Goal: Complete application form

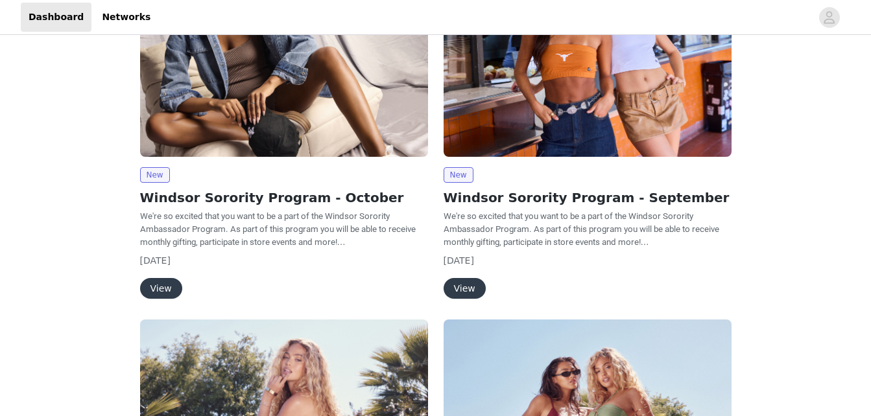
scroll to position [113, 0]
click at [150, 287] on button "View" at bounding box center [161, 288] width 42 height 21
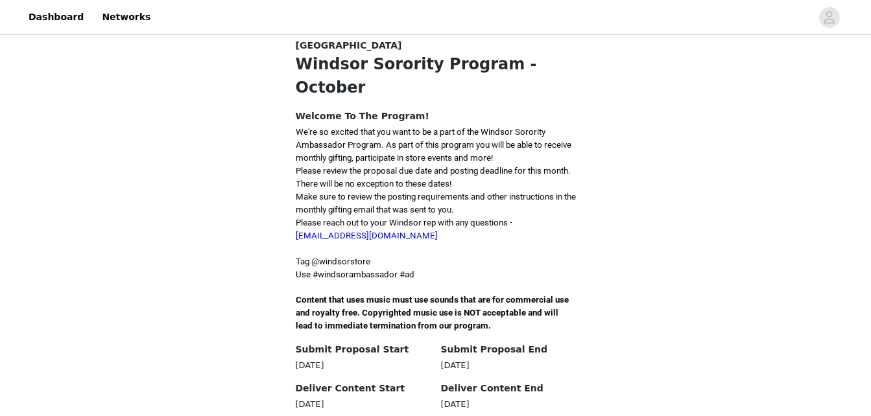
scroll to position [272, 0]
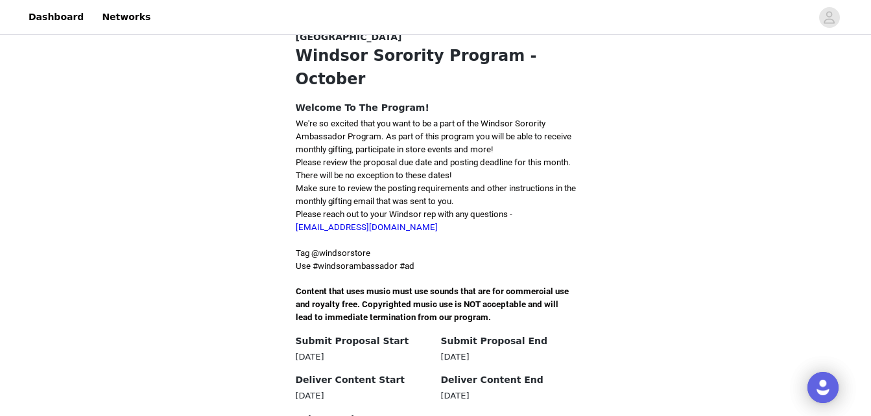
scroll to position [250, 0]
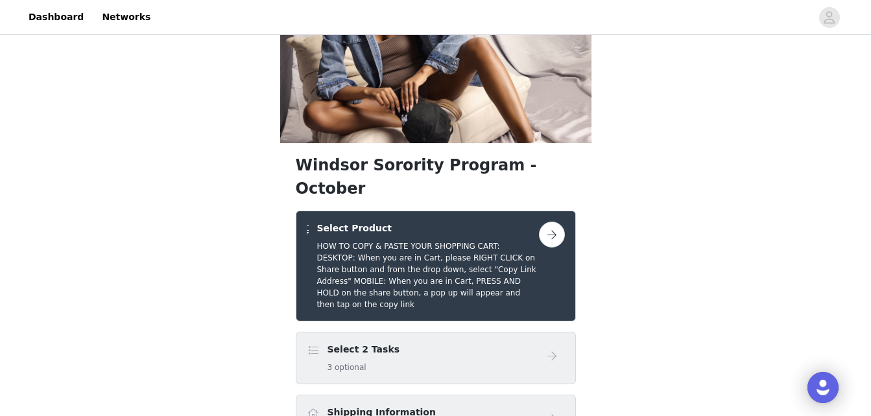
scroll to position [69, 0]
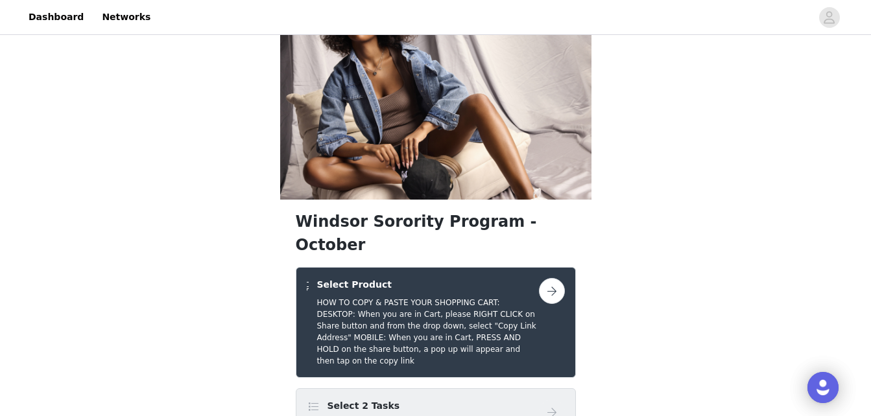
scroll to position [23, 0]
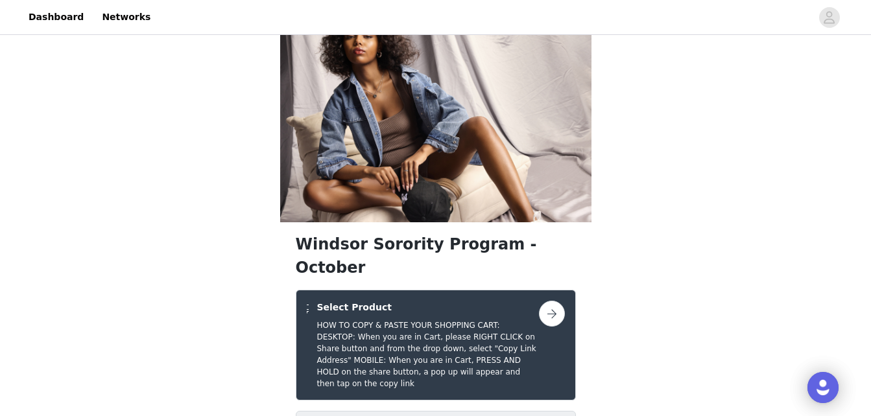
click at [368, 320] on h5 "HOW TO COPY & PASTE YOUR SHOPPING CART: DESKTOP: When you are in Cart, please R…" at bounding box center [428, 355] width 222 height 70
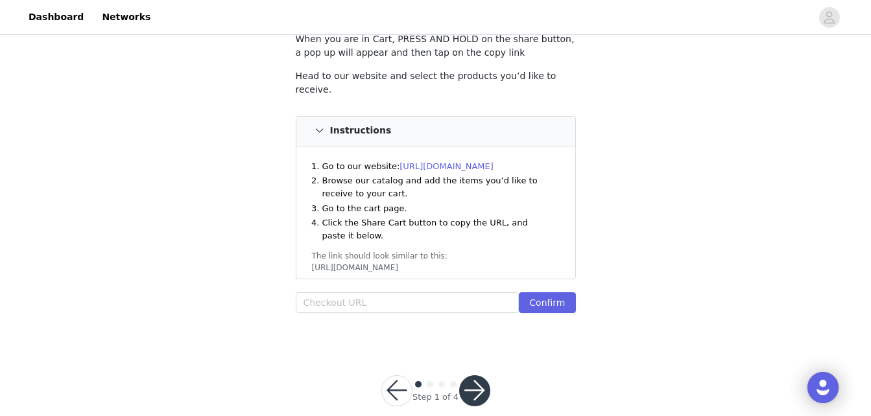
scroll to position [149, 0]
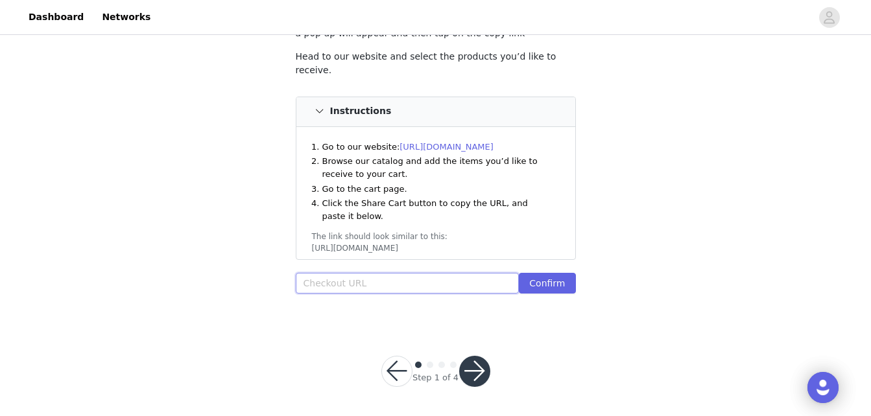
click at [383, 275] on input "text" at bounding box center [408, 283] width 224 height 21
paste input "[URL][DOMAIN_NAME]"
type input "[URL][DOMAIN_NAME]"
click at [527, 291] on button "Confirm" at bounding box center [547, 283] width 56 height 21
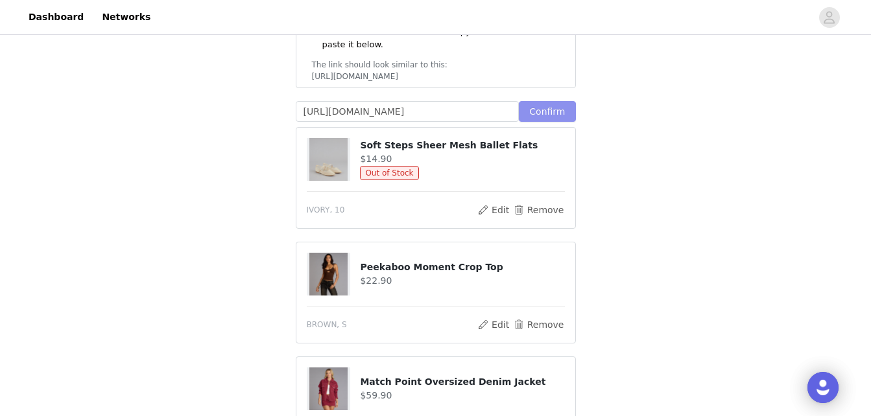
scroll to position [597, 0]
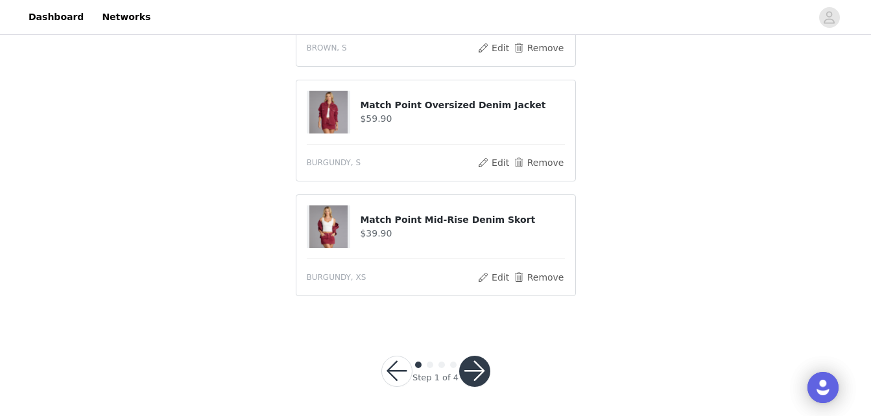
click at [477, 367] on button "button" at bounding box center [474, 371] width 31 height 31
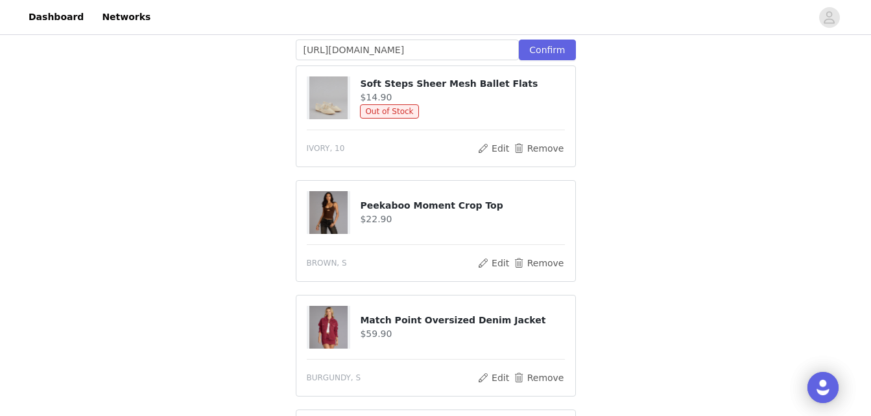
scroll to position [437, 0]
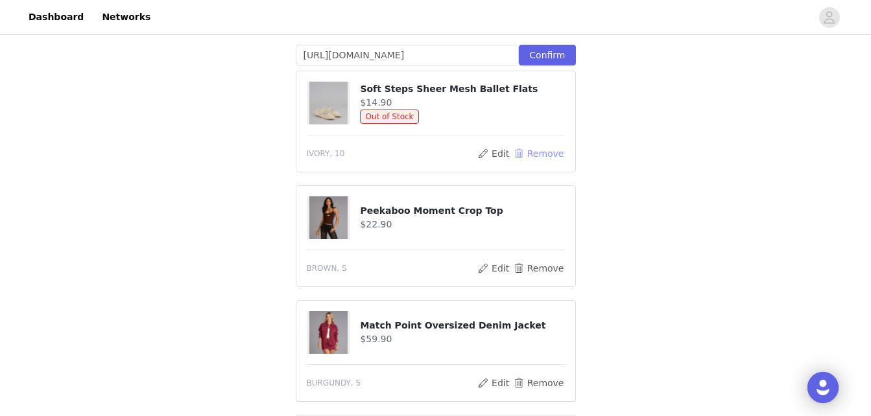
click at [545, 152] on button "Remove" at bounding box center [538, 154] width 52 height 16
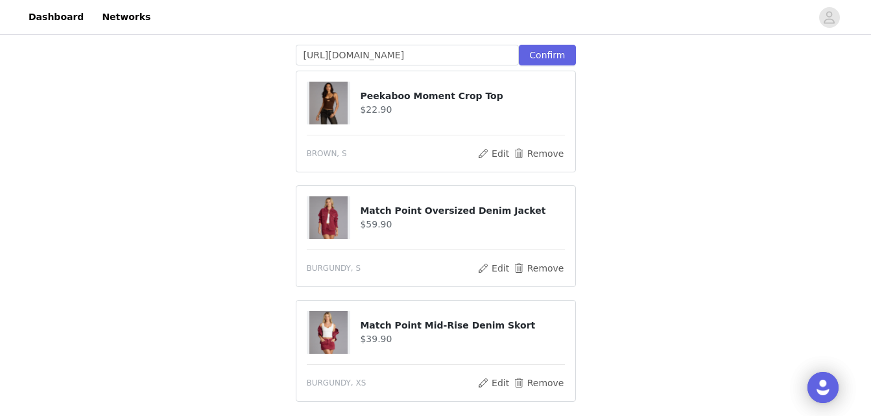
scroll to position [542, 0]
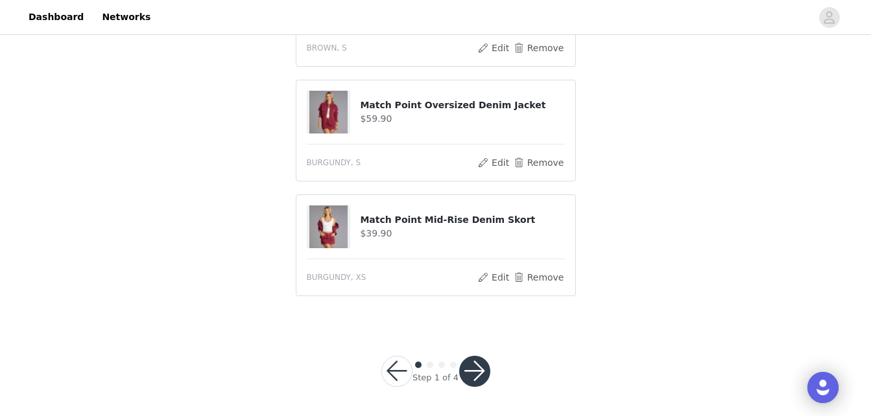
click at [491, 362] on div "Step 1 of 4" at bounding box center [436, 372] width 140 height 62
click at [483, 362] on button "button" at bounding box center [474, 371] width 31 height 31
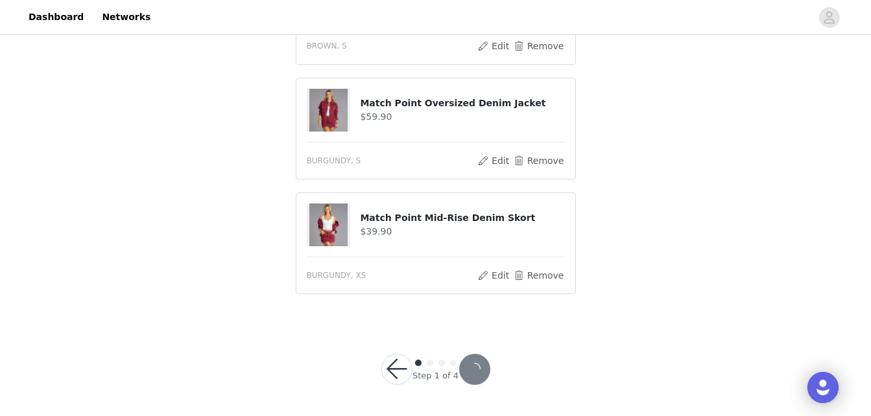
scroll to position [483, 0]
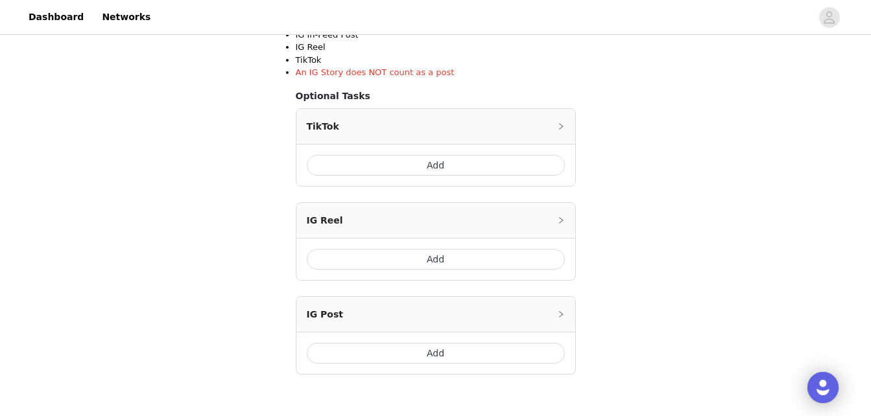
scroll to position [284, 0]
click at [461, 168] on button "Add" at bounding box center [436, 166] width 258 height 21
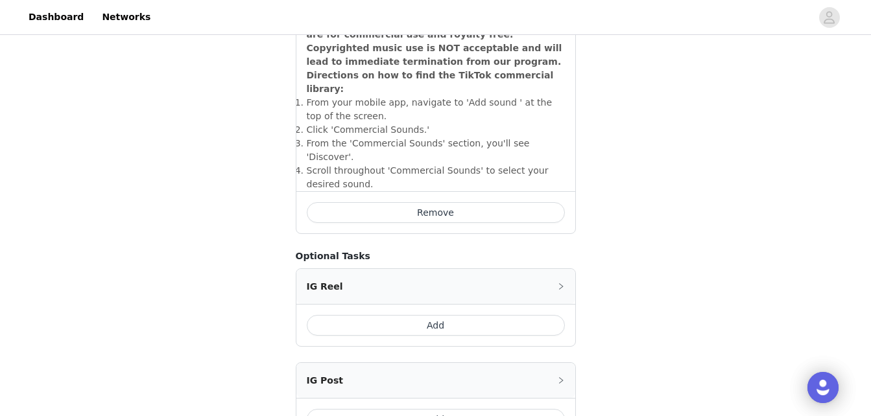
scroll to position [464, 0]
click at [496, 409] on button "Add" at bounding box center [436, 419] width 258 height 21
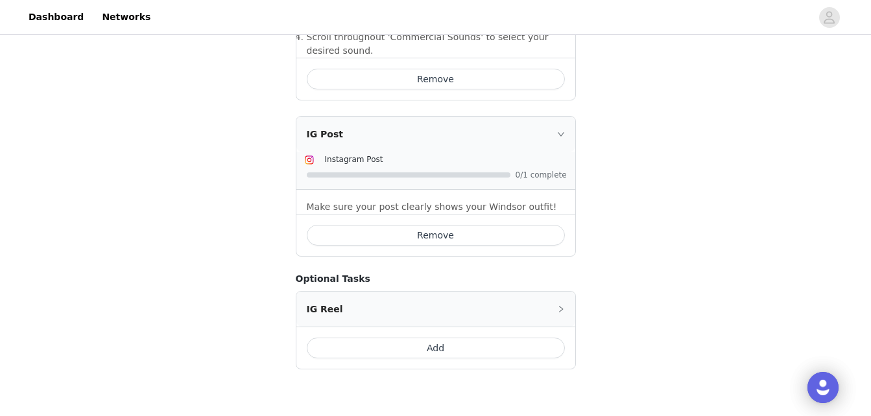
scroll to position [633, 0]
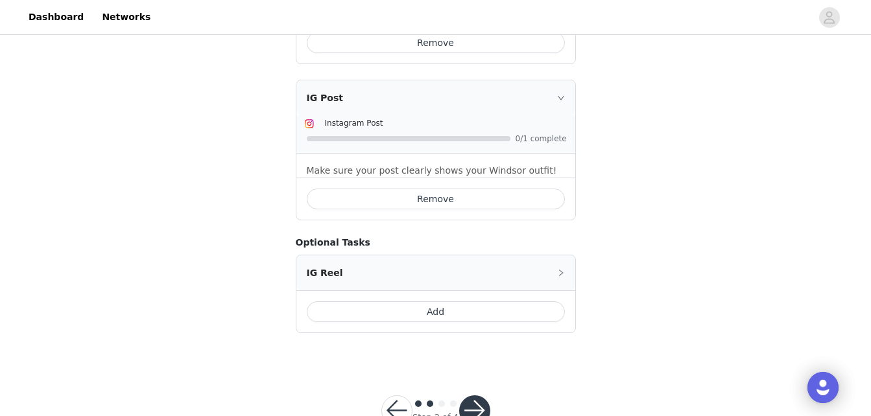
click at [479, 396] on button "button" at bounding box center [474, 411] width 31 height 31
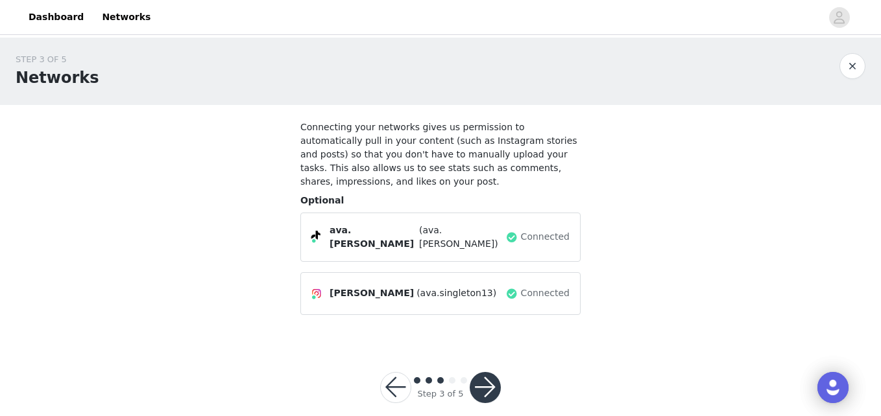
click at [490, 379] on button "button" at bounding box center [485, 387] width 31 height 31
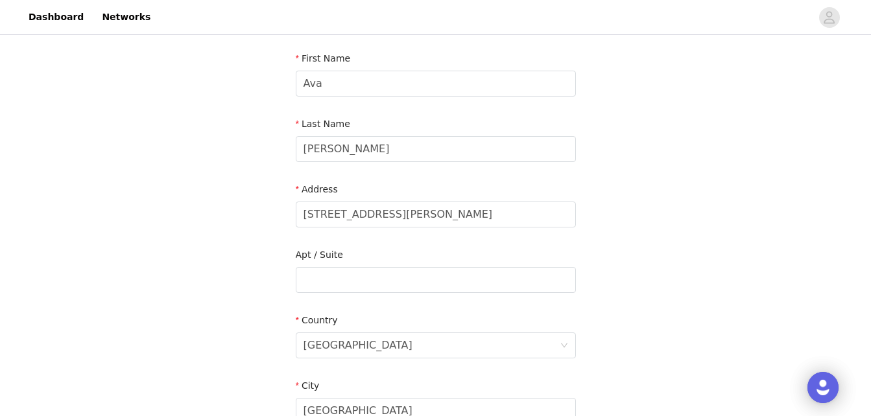
scroll to position [135, 0]
drag, startPoint x: 492, startPoint y: 212, endPoint x: 291, endPoint y: 195, distance: 201.8
click at [291, 195] on section "Email [EMAIL_ADDRESS][DOMAIN_NAME] First Name [PERSON_NAME] Last Name [PERSON_N…" at bounding box center [435, 313] width 311 height 686
type input "[STREET_ADDRESS]"
click at [245, 213] on div "STEP 4 OF 5 Shipping Information Email [EMAIL_ADDRESS][DOMAIN_NAME] First Name …" at bounding box center [435, 280] width 871 height 754
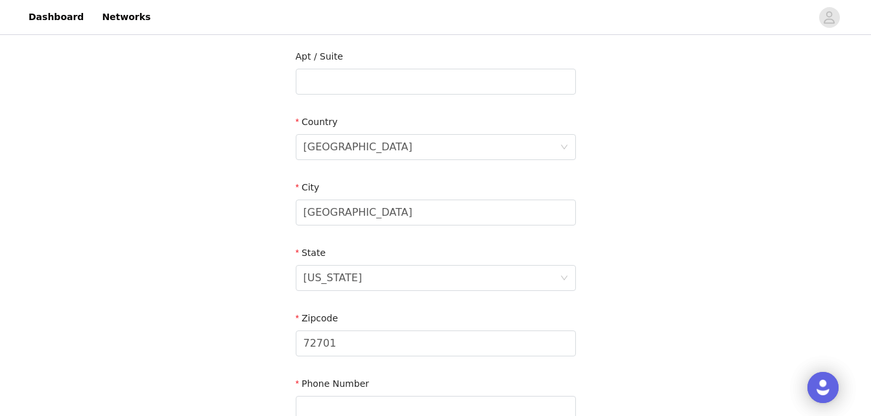
scroll to position [344, 0]
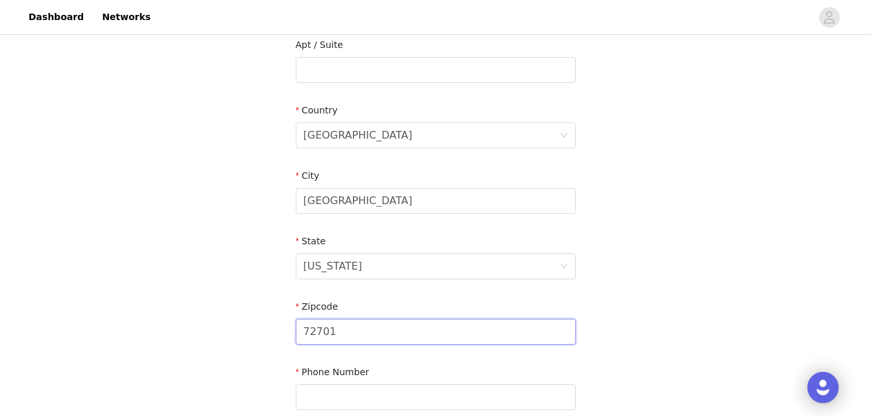
click at [355, 333] on input "72701" at bounding box center [436, 332] width 280 height 26
type input "72703"
click at [176, 320] on div "STEP 4 OF 5 Shipping Information Email [EMAIL_ADDRESS][DOMAIN_NAME] First Name …" at bounding box center [435, 70] width 871 height 754
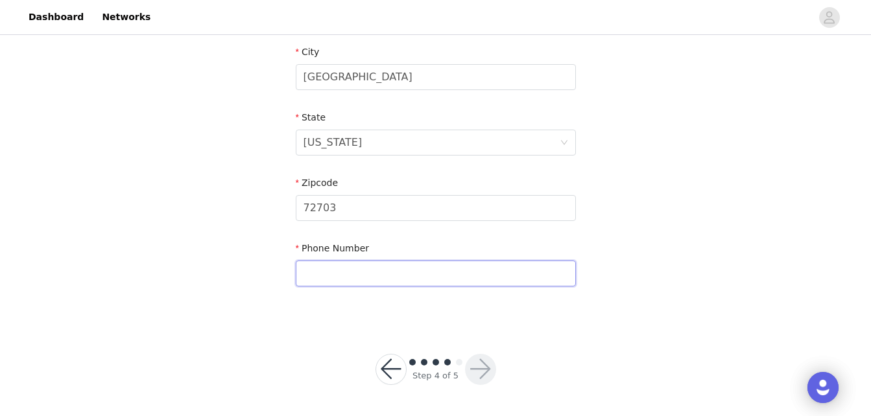
click at [401, 278] on input "text" at bounding box center [436, 274] width 280 height 26
type input "5017948434"
click at [459, 381] on div "Step 4 of 5" at bounding box center [436, 369] width 58 height 25
click at [476, 378] on button "button" at bounding box center [480, 369] width 31 height 31
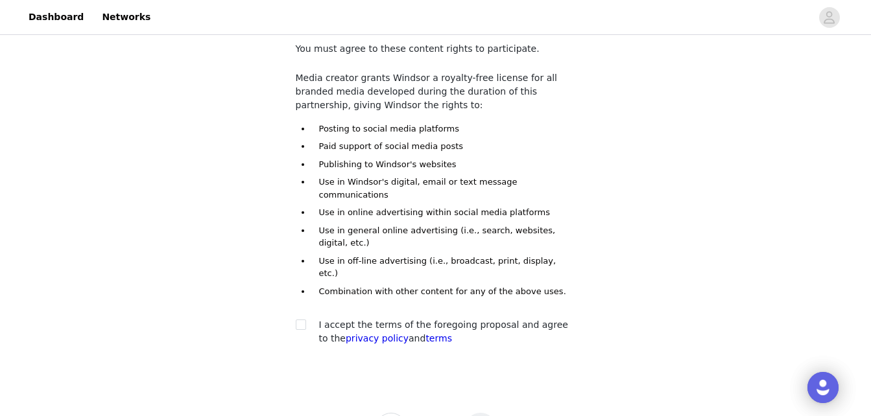
scroll to position [100, 0]
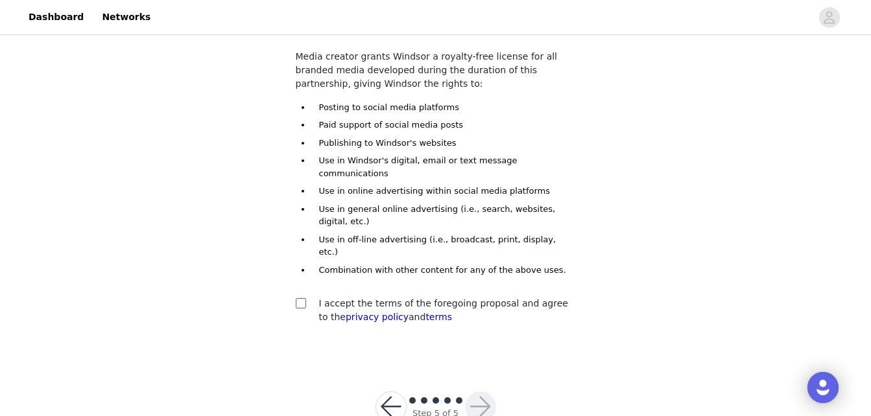
click at [298, 298] on input "checkbox" at bounding box center [300, 302] width 9 height 9
checkbox input "true"
click at [479, 392] on button "button" at bounding box center [480, 407] width 31 height 31
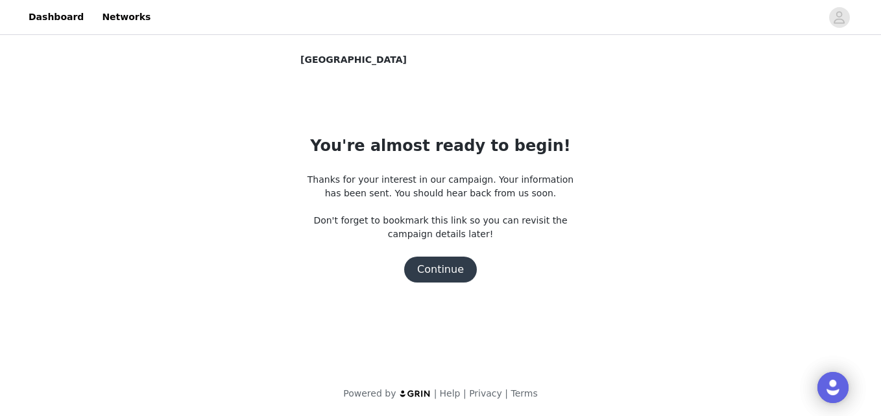
click at [431, 272] on button "Continue" at bounding box center [440, 270] width 73 height 26
